Goal: Entertainment & Leisure: Consume media (video, audio)

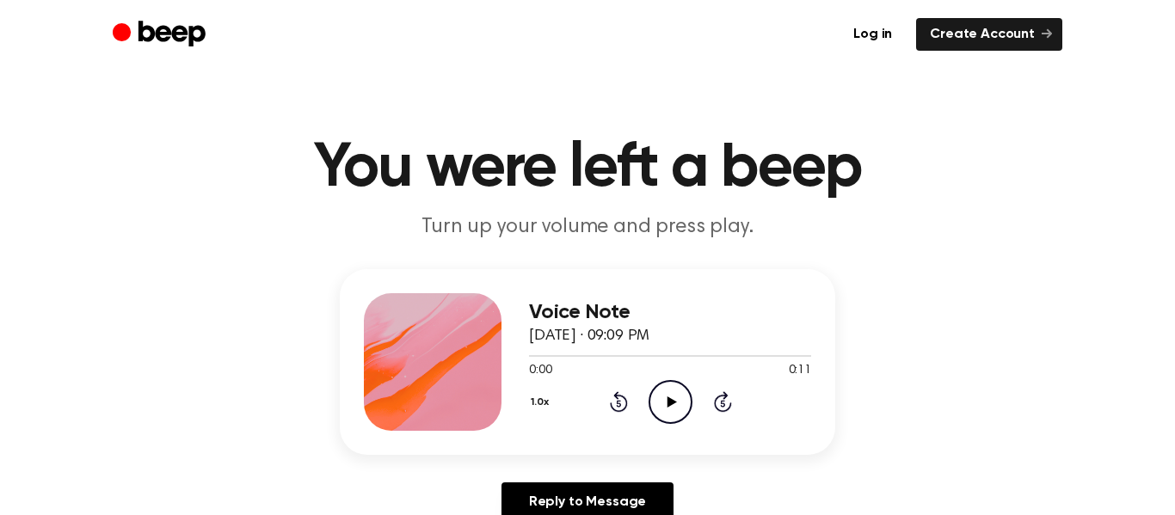
click at [662, 412] on icon "Play Audio" at bounding box center [671, 402] width 44 height 44
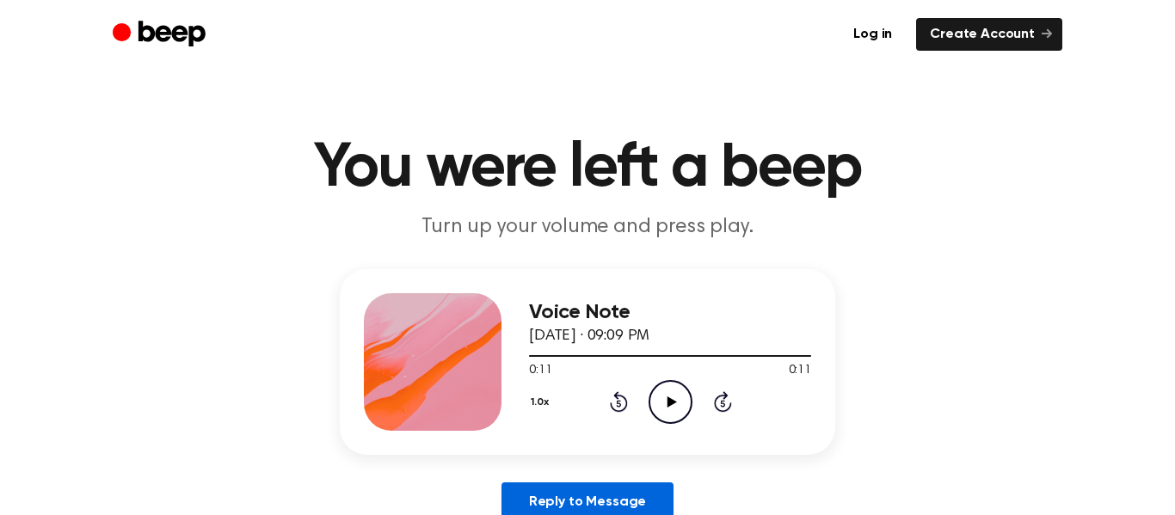
click at [622, 507] on link "Reply to Message" at bounding box center [588, 503] width 172 height 40
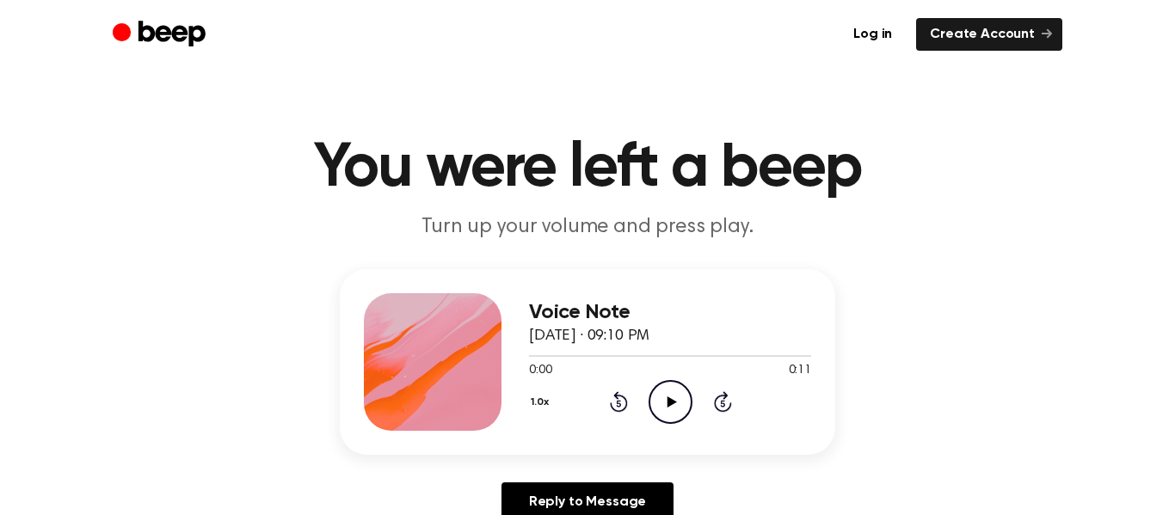
click at [668, 386] on icon "Play Audio" at bounding box center [671, 402] width 44 height 44
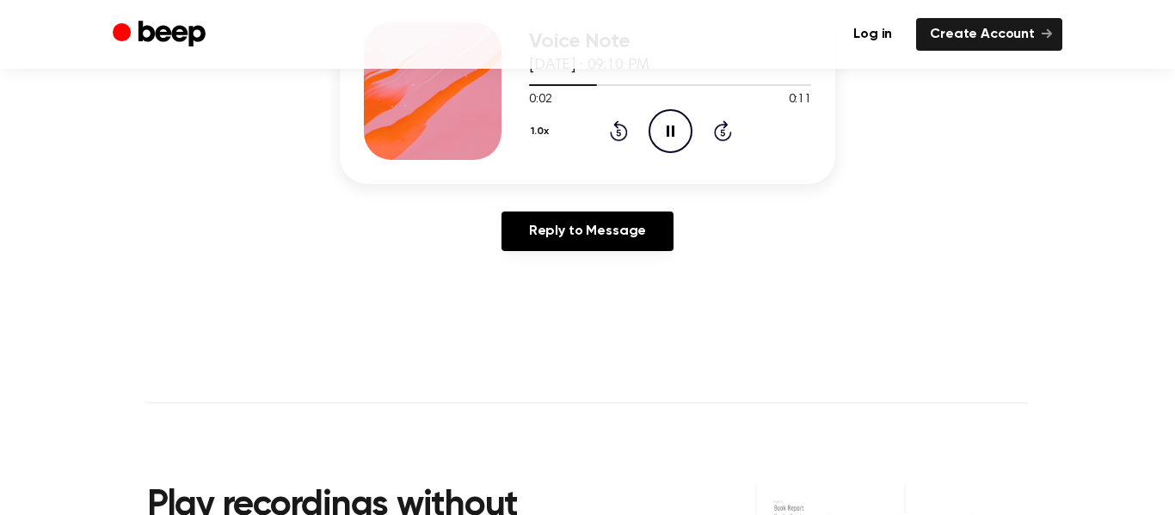
scroll to position [274, 0]
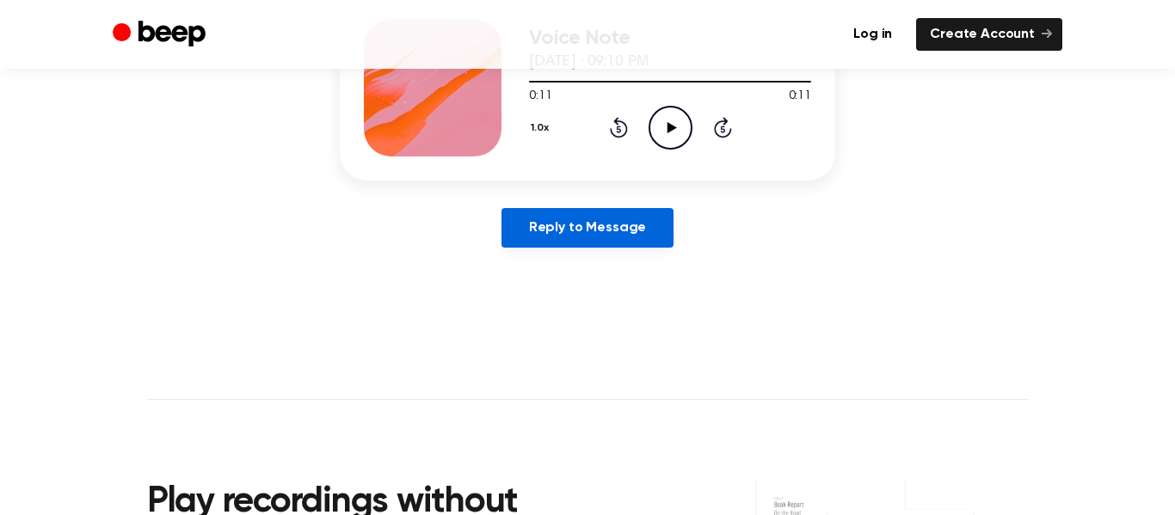
click at [606, 237] on link "Reply to Message" at bounding box center [588, 228] width 172 height 40
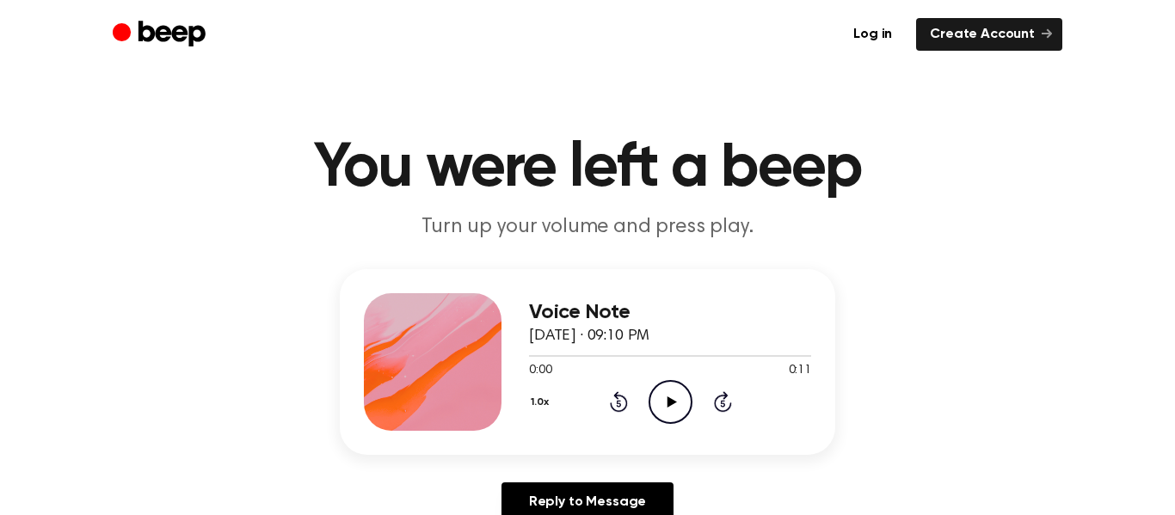
click at [681, 408] on icon "Play Audio" at bounding box center [671, 402] width 44 height 44
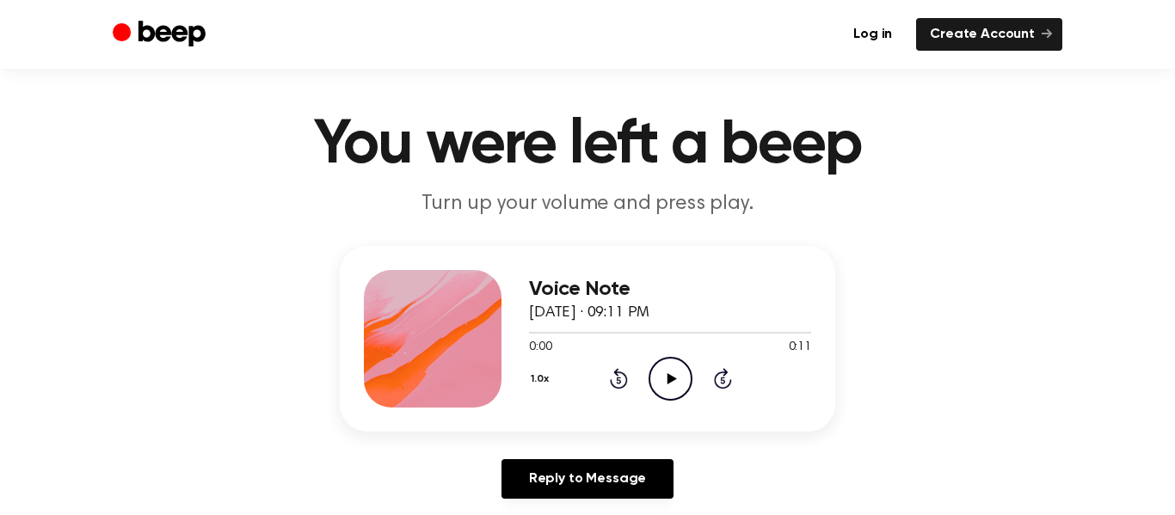
scroll to position [43, 0]
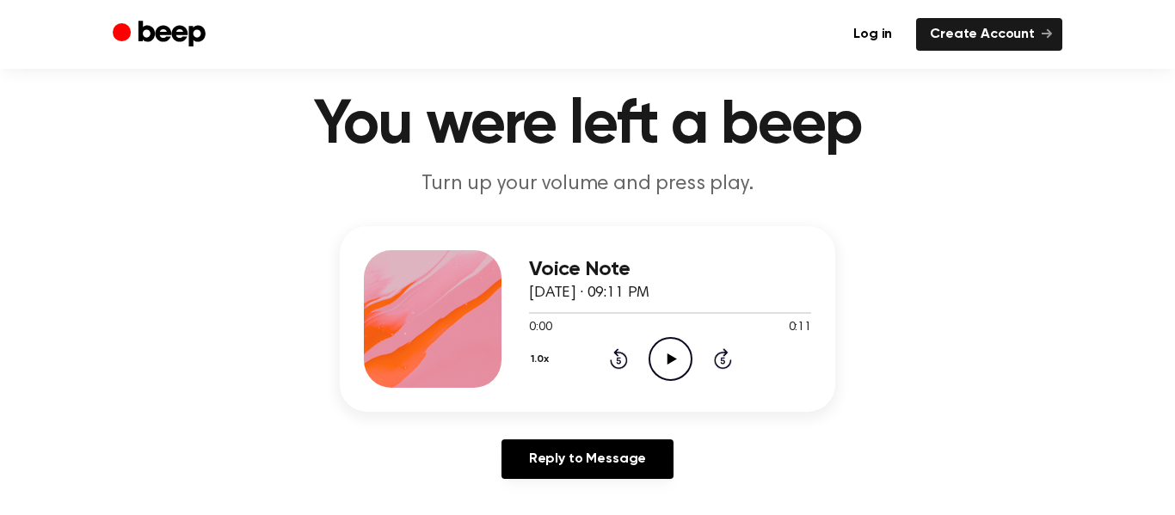
click at [684, 366] on icon "Play Audio" at bounding box center [671, 359] width 44 height 44
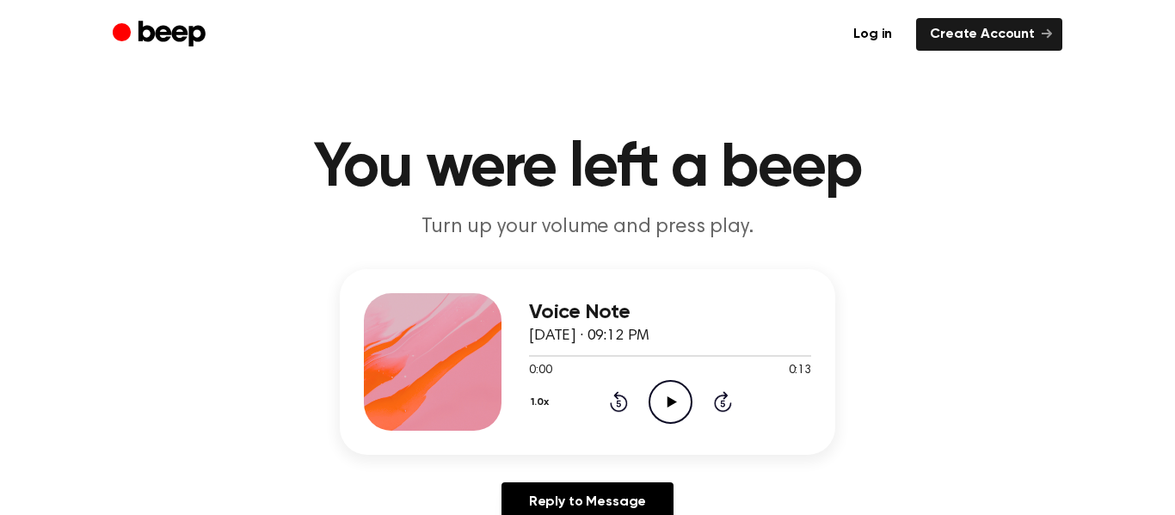
click at [680, 401] on icon "Play Audio" at bounding box center [671, 402] width 44 height 44
click at [674, 418] on icon "Pause Audio" at bounding box center [671, 402] width 44 height 44
click at [675, 396] on icon "Play Audio" at bounding box center [671, 402] width 44 height 44
click at [672, 381] on circle at bounding box center [671, 402] width 42 height 42
click at [664, 418] on icon "Pause Audio" at bounding box center [671, 402] width 44 height 44
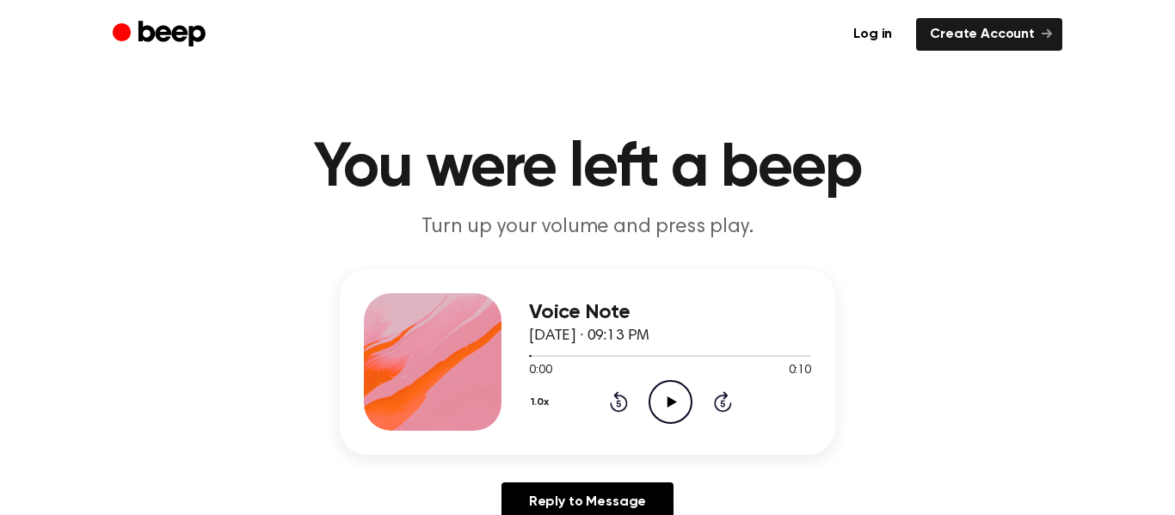
click at [673, 416] on icon "Play Audio" at bounding box center [671, 402] width 44 height 44
click at [674, 419] on icon "Play Audio" at bounding box center [671, 402] width 44 height 44
click at [674, 410] on icon "Pause Audio" at bounding box center [671, 402] width 44 height 44
click at [674, 426] on div "Voice Note August 28, 2025 · 09:13 PM 0:00 0:10 Your browser does not support t…" at bounding box center [670, 362] width 282 height 138
click at [681, 410] on icon "Play Audio" at bounding box center [671, 402] width 44 height 44
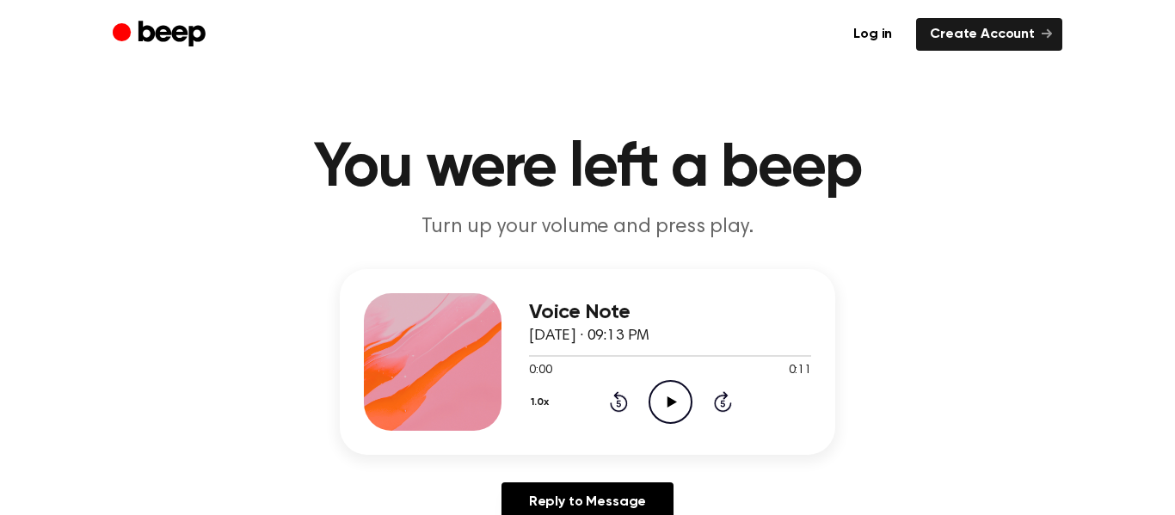
click at [676, 393] on icon "Play Audio" at bounding box center [671, 402] width 44 height 44
click at [662, 408] on icon "Play Audio" at bounding box center [671, 402] width 44 height 44
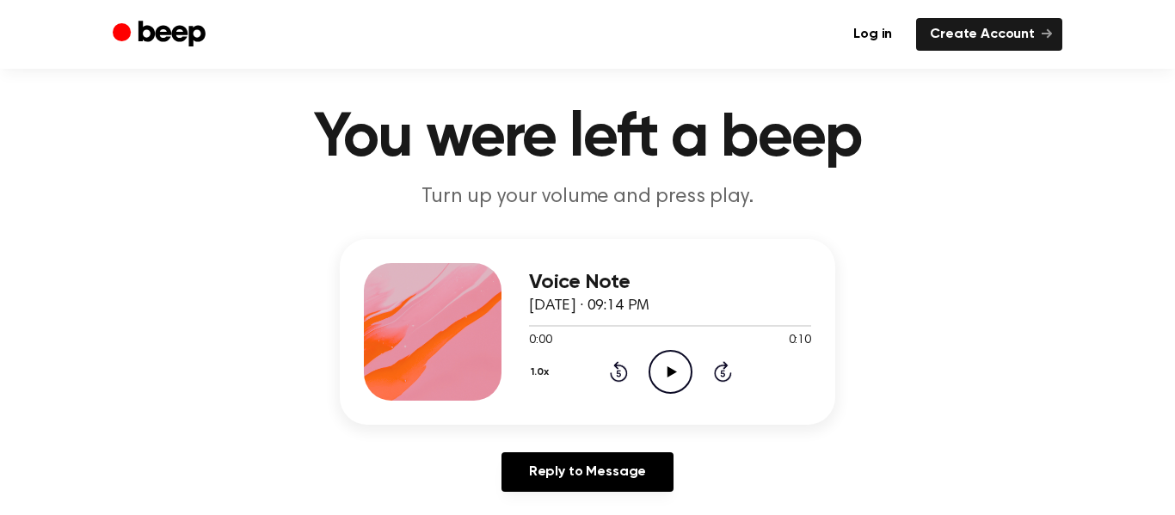
scroll to position [33, 0]
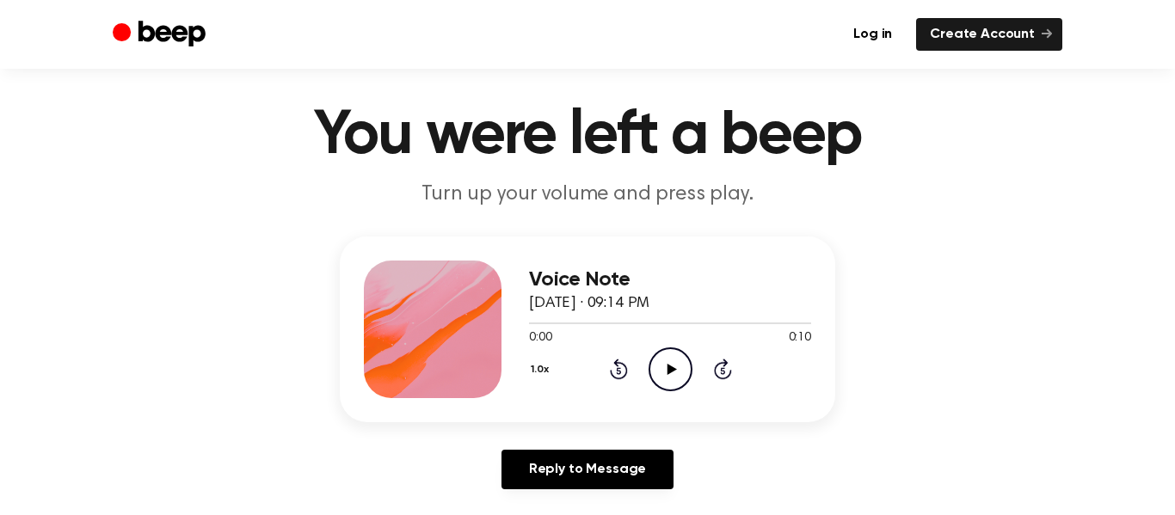
click at [674, 362] on icon "Play Audio" at bounding box center [671, 370] width 44 height 44
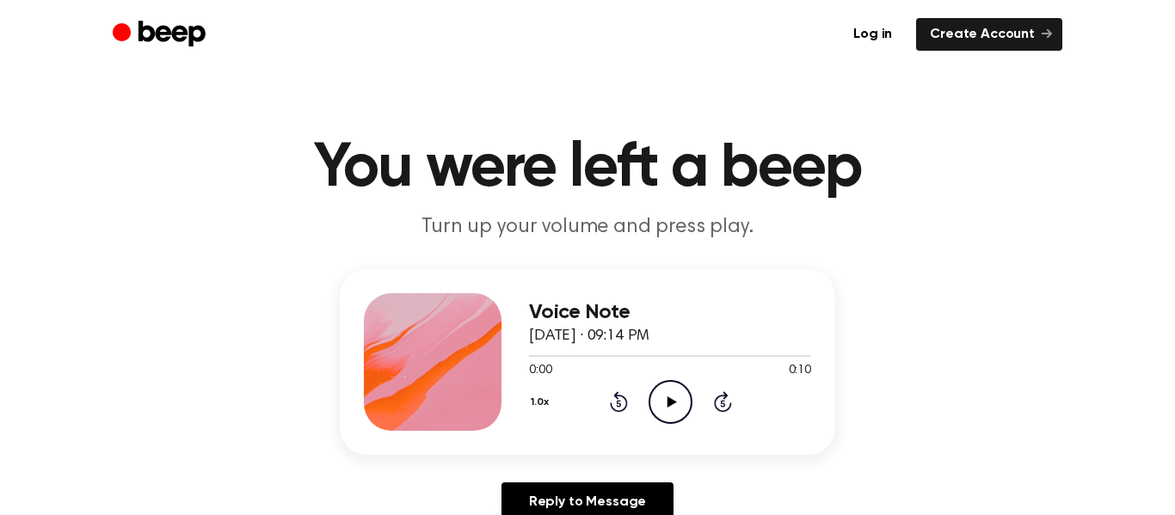
click at [667, 399] on icon "Play Audio" at bounding box center [671, 402] width 44 height 44
click at [689, 387] on icon "Play Audio" at bounding box center [671, 402] width 44 height 44
click at [680, 397] on icon "Play Audio" at bounding box center [671, 402] width 44 height 44
click at [671, 394] on icon "Play Audio" at bounding box center [671, 402] width 44 height 44
click at [674, 406] on icon "Play Audio" at bounding box center [671, 402] width 44 height 44
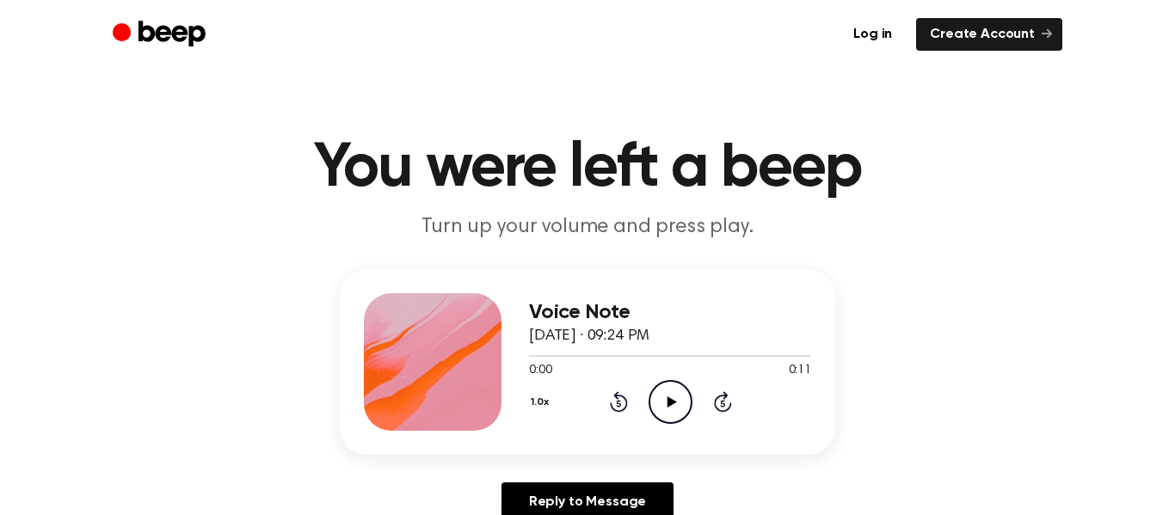
click at [668, 403] on icon at bounding box center [671, 402] width 9 height 11
click at [680, 403] on icon "Play Audio" at bounding box center [671, 402] width 44 height 44
click at [664, 431] on div "Voice Note August 28, 2025 · 09:24 PM 0:00 0:11 Your browser does not support t…" at bounding box center [588, 362] width 496 height 186
click at [670, 414] on icon "Play Audio" at bounding box center [671, 402] width 44 height 44
click at [680, 408] on icon "Play Audio" at bounding box center [671, 402] width 44 height 44
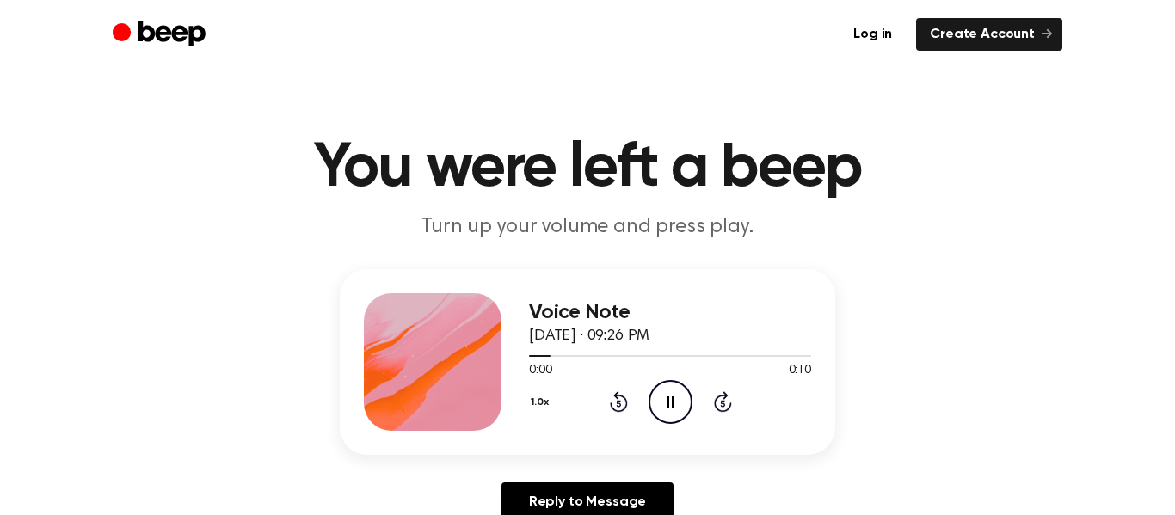
click at [680, 407] on icon "Pause Audio" at bounding box center [671, 402] width 44 height 44
click at [674, 417] on icon "Play Audio" at bounding box center [671, 402] width 44 height 44
click at [678, 408] on icon "Play Audio" at bounding box center [671, 402] width 44 height 44
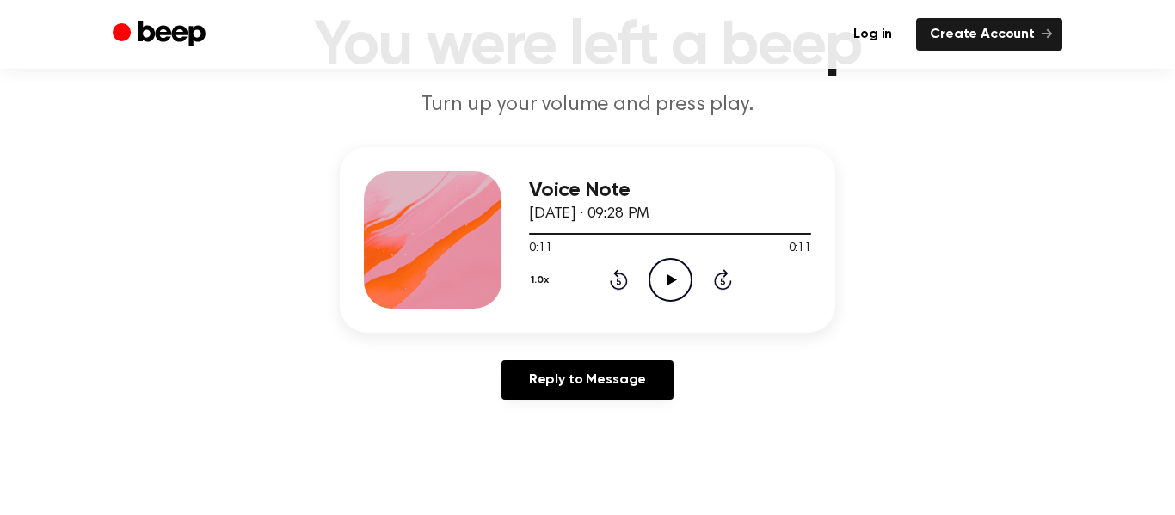
scroll to position [123, 0]
